Goal: Task Accomplishment & Management: Manage account settings

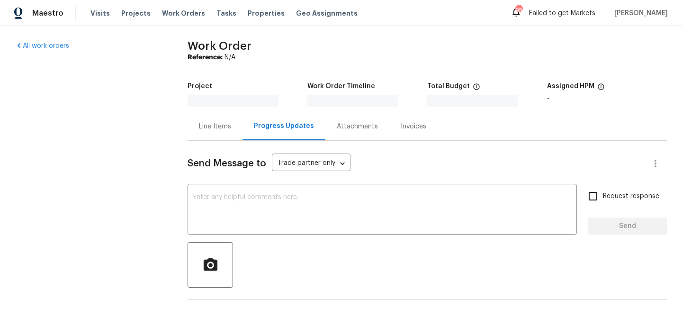
click at [223, 125] on div "Line Items" at bounding box center [215, 126] width 32 height 9
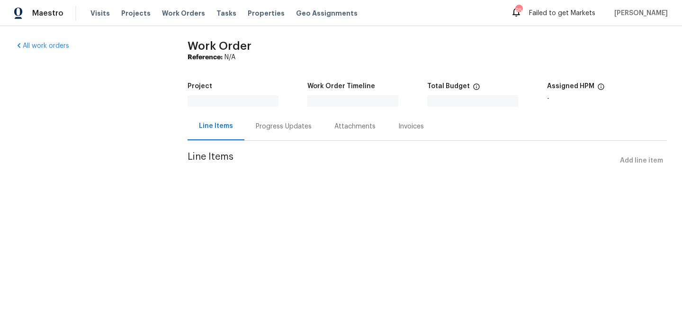
click at [292, 131] on div "Progress Updates" at bounding box center [283, 126] width 79 height 28
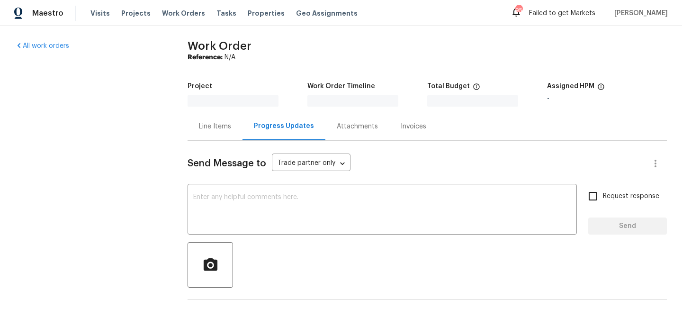
click at [357, 126] on div "Attachments" at bounding box center [357, 126] width 41 height 9
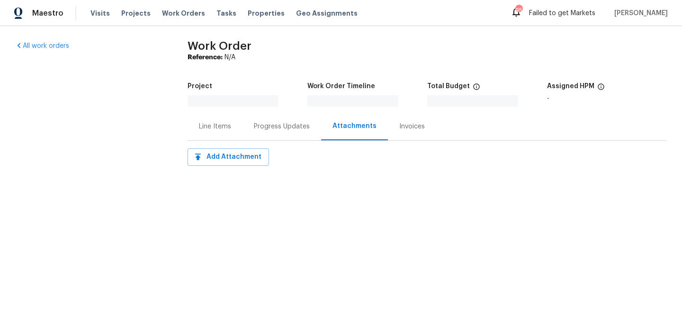
click at [219, 125] on div "Line Items" at bounding box center [215, 126] width 32 height 9
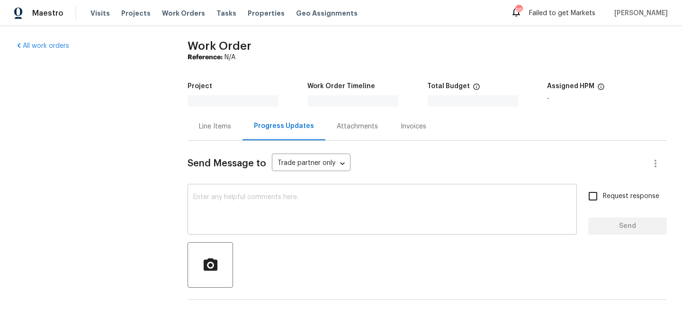
scroll to position [32, 0]
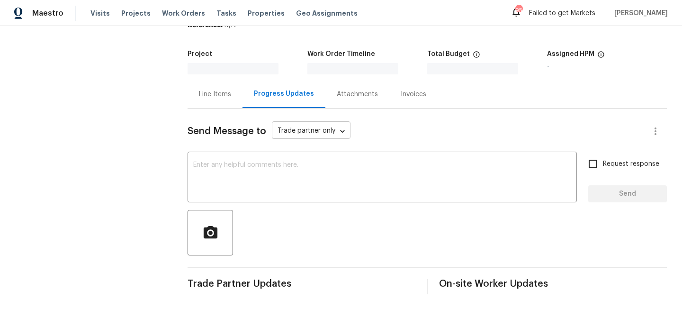
click at [320, 127] on body "Maestro Visits Projects Work Orders Tasks Properties Geo Assignments 95 Failed …" at bounding box center [341, 154] width 682 height 309
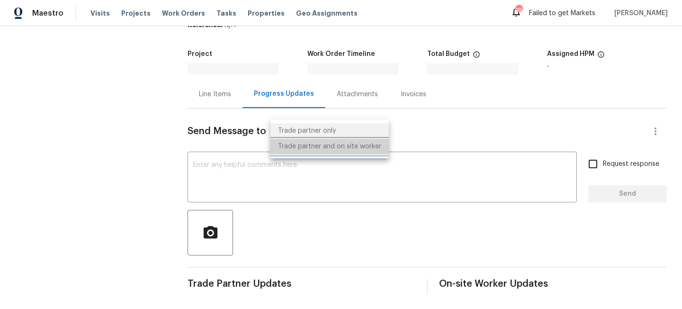
click at [355, 143] on li "Trade partner and on site worker" at bounding box center [329, 147] width 118 height 16
type input "Trade Partner and On-Site Worker"
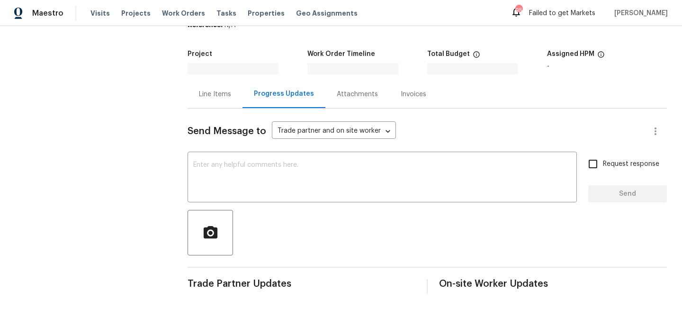
click at [484, 139] on div "Send Message to Trade partner and on site worker Trade Partner and On-Site Work…" at bounding box center [415, 131] width 456 height 23
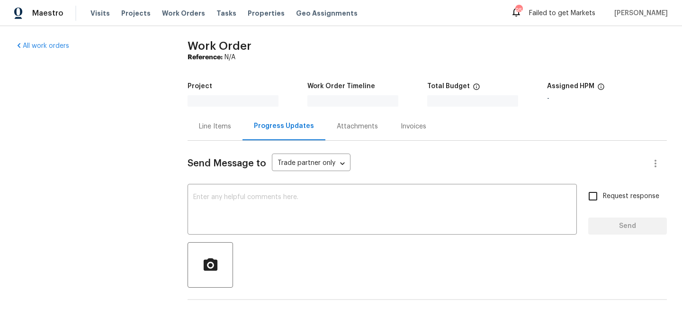
scroll to position [32, 0]
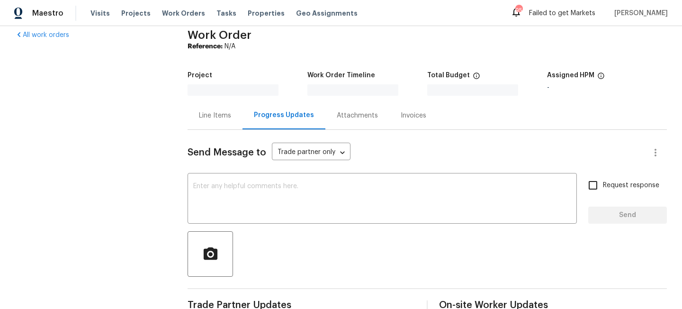
scroll to position [32, 0]
